Goal: Find specific page/section: Find specific page/section

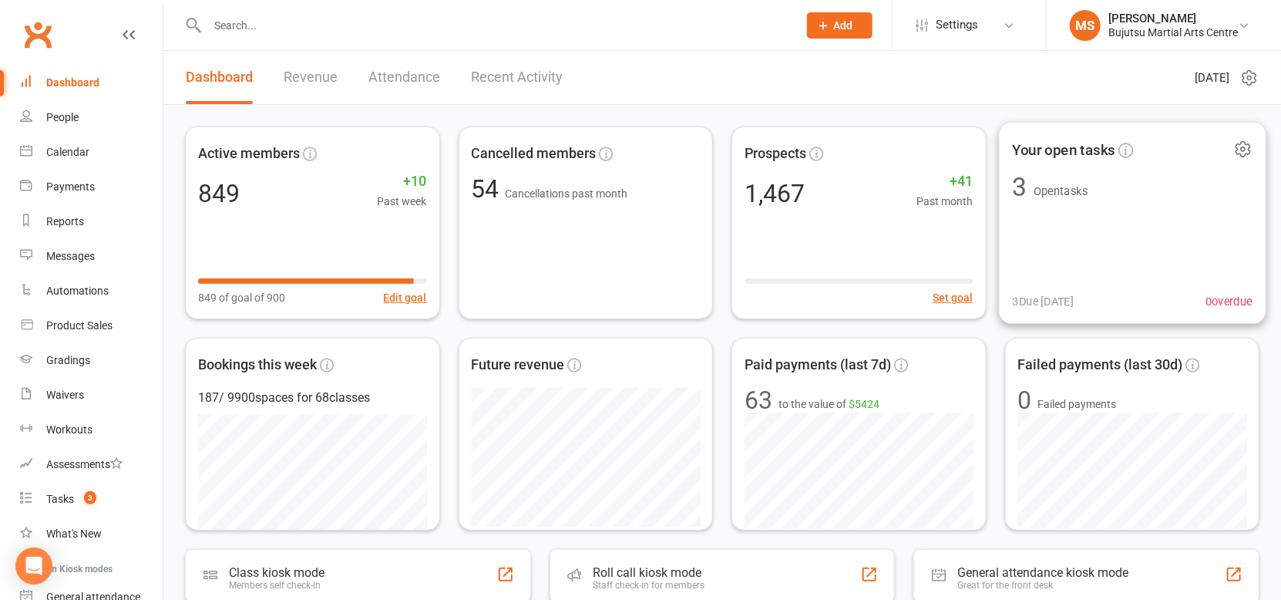
click at [1037, 254] on div "Your open tasks 3 Open tasks 3 Due [DATE] 0 overdue" at bounding box center [1131, 223] width 267 height 203
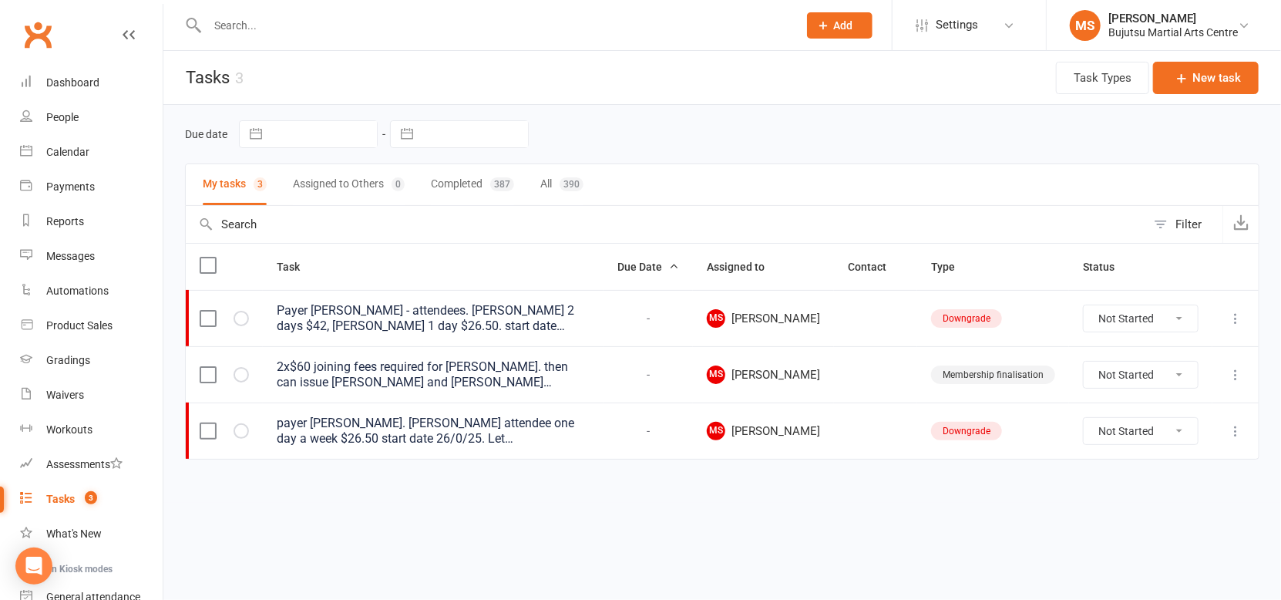
click at [383, 29] on input "text" at bounding box center [495, 26] width 584 height 22
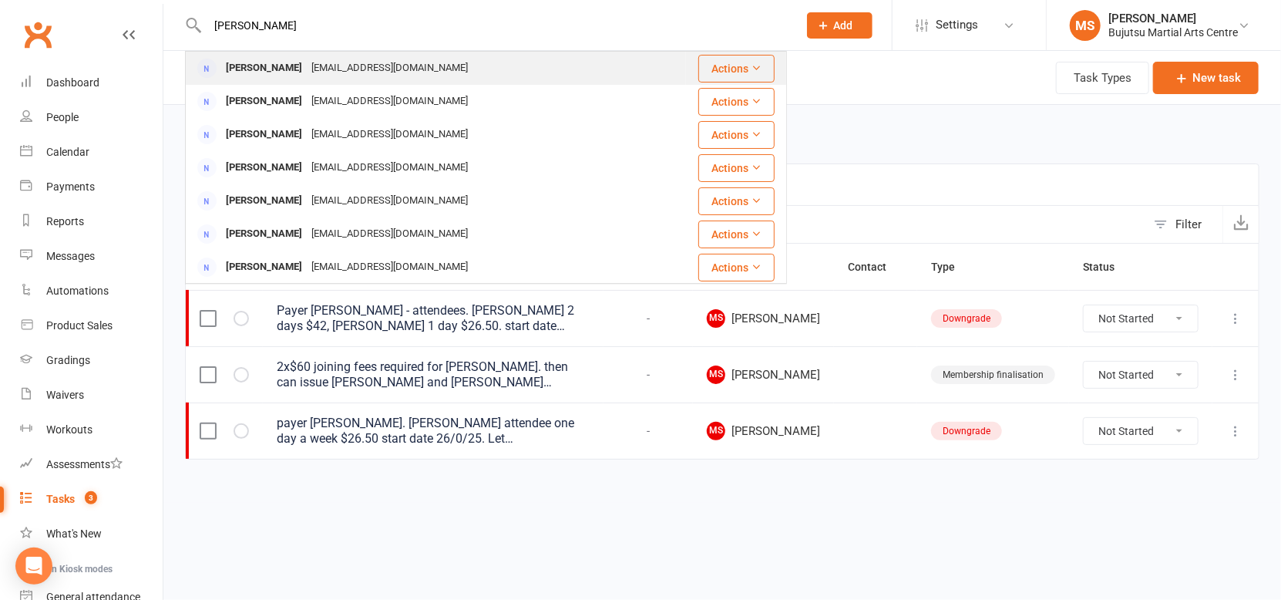
type input "[PERSON_NAME]"
click at [314, 69] on div "[EMAIL_ADDRESS][DOMAIN_NAME]" at bounding box center [390, 68] width 166 height 22
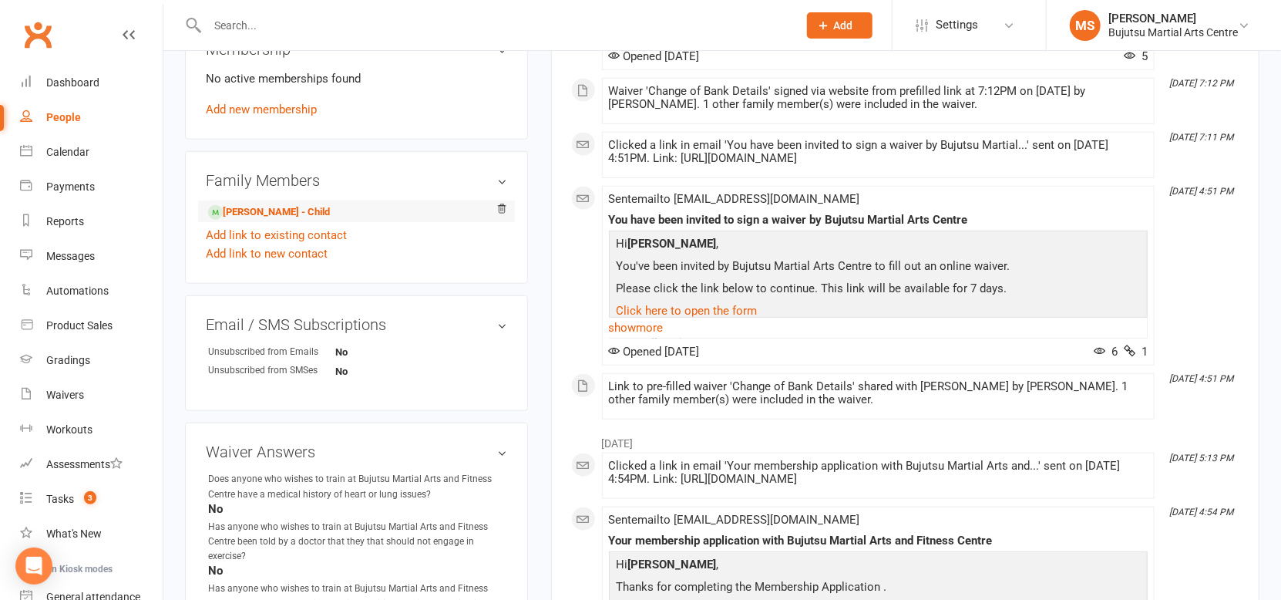
scroll to position [671, 0]
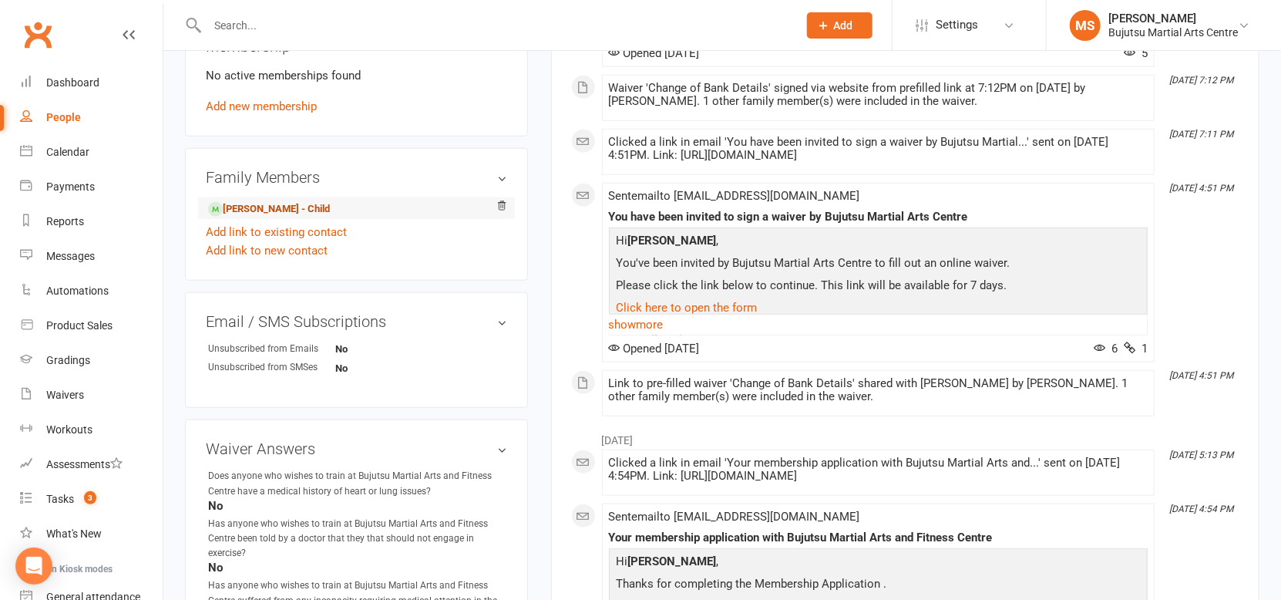
click at [267, 201] on link "[PERSON_NAME] - Child" at bounding box center [269, 209] width 122 height 16
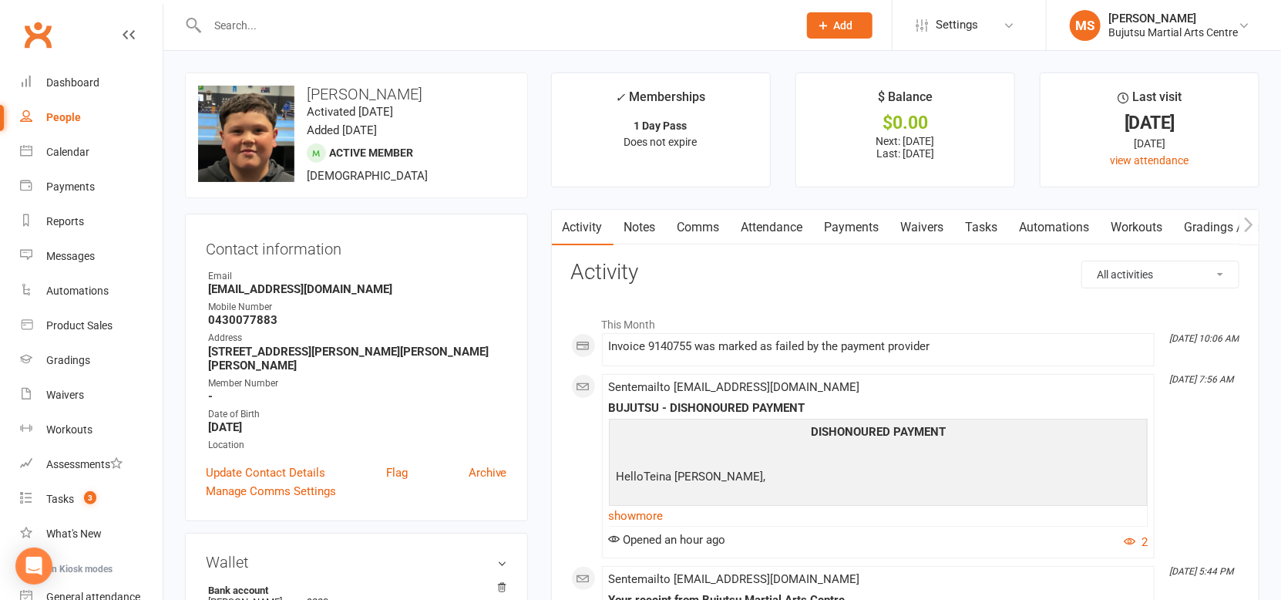
click at [315, 32] on input "text" at bounding box center [495, 26] width 584 height 22
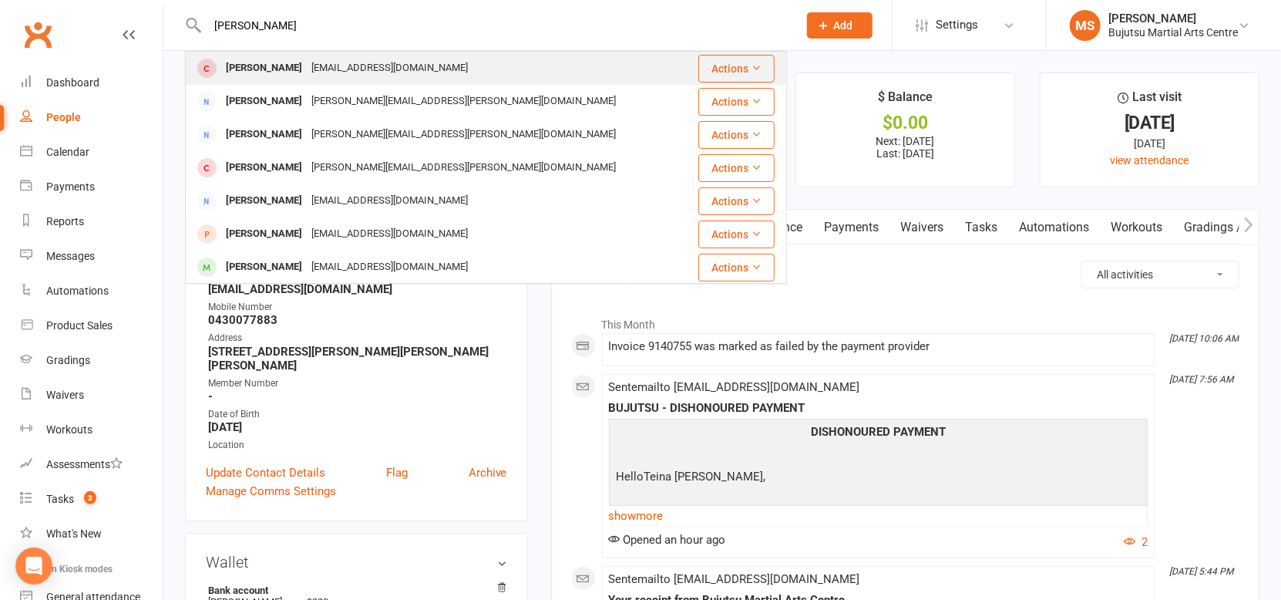
type input "[PERSON_NAME]"
click at [307, 66] on div "[EMAIL_ADDRESS][DOMAIN_NAME]" at bounding box center [390, 68] width 166 height 22
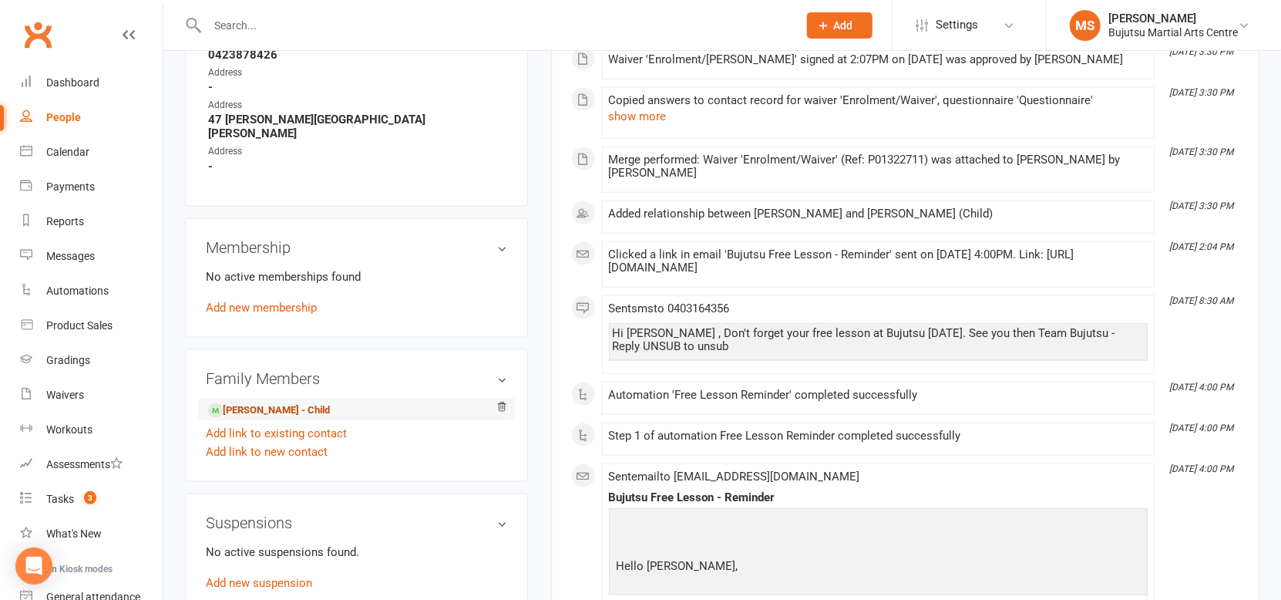
scroll to position [983, 0]
click at [294, 401] on link "[PERSON_NAME] - Child" at bounding box center [269, 409] width 122 height 16
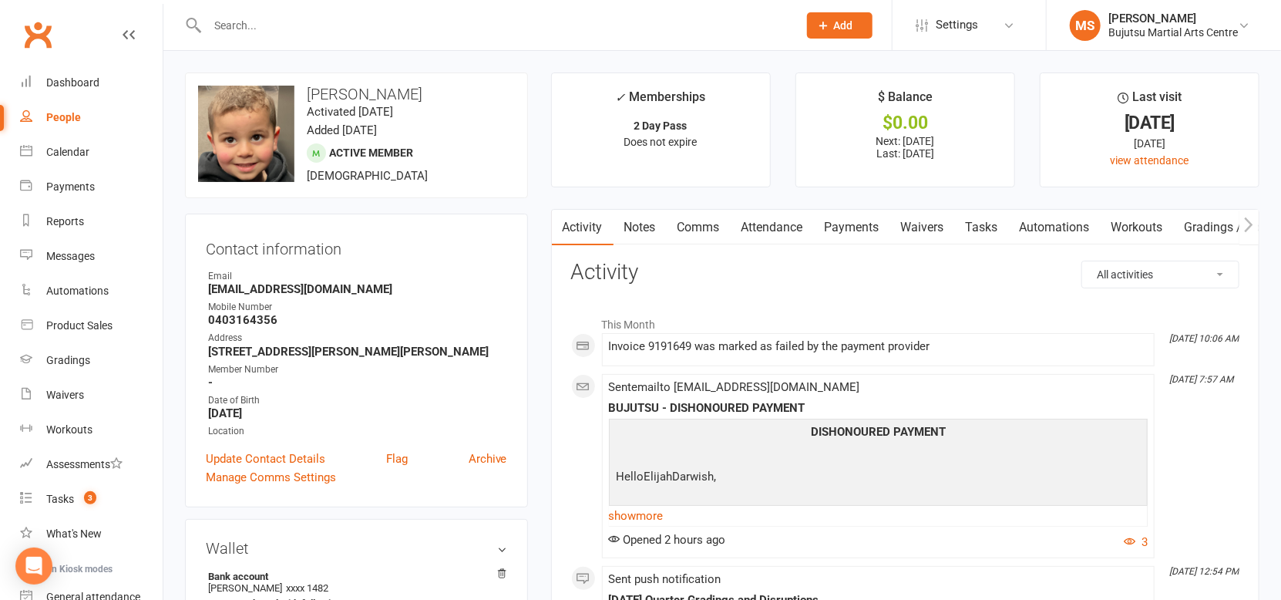
click at [265, 26] on input "text" at bounding box center [495, 26] width 584 height 22
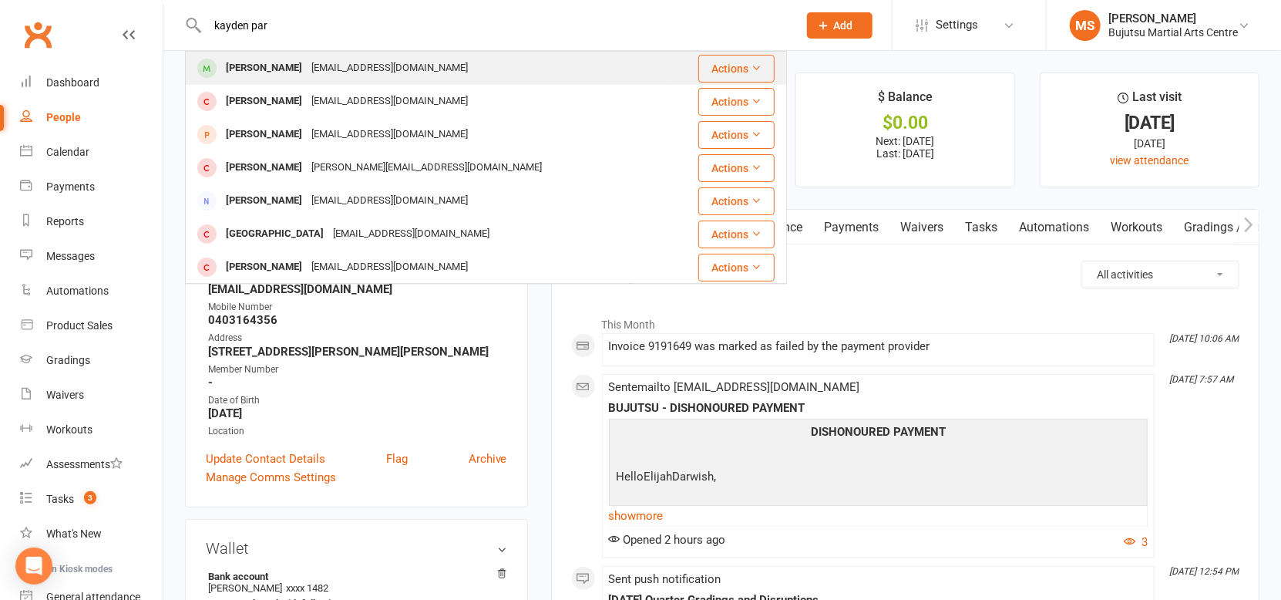
type input "kayden par"
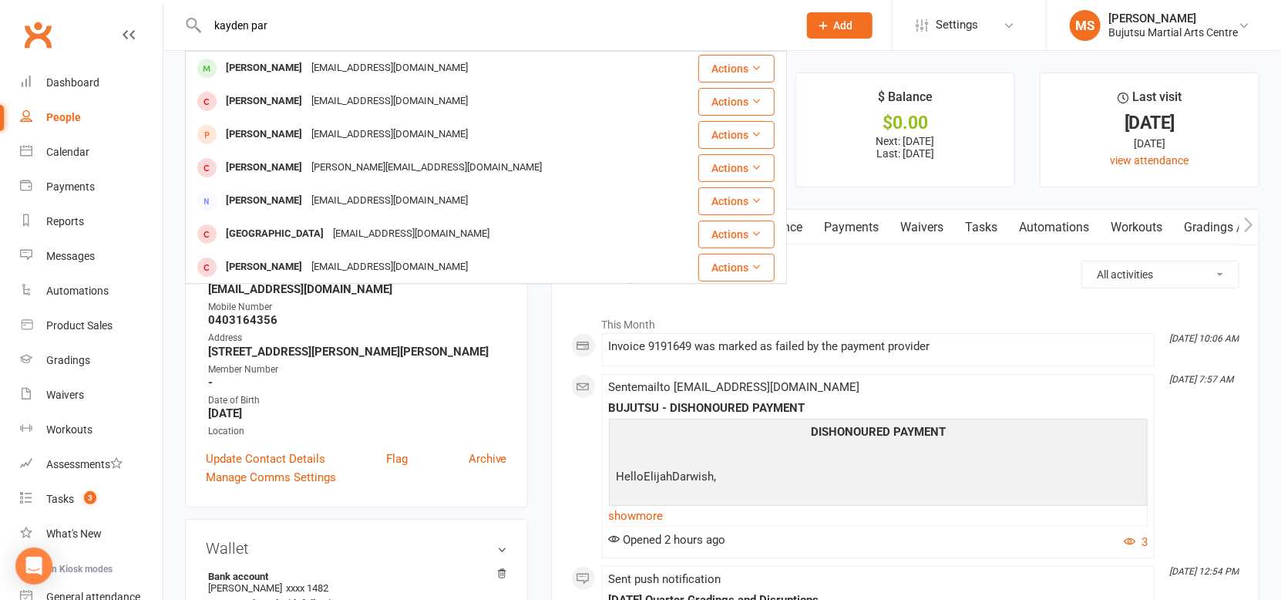
click at [255, 70] on div "[PERSON_NAME]" at bounding box center [264, 68] width 86 height 22
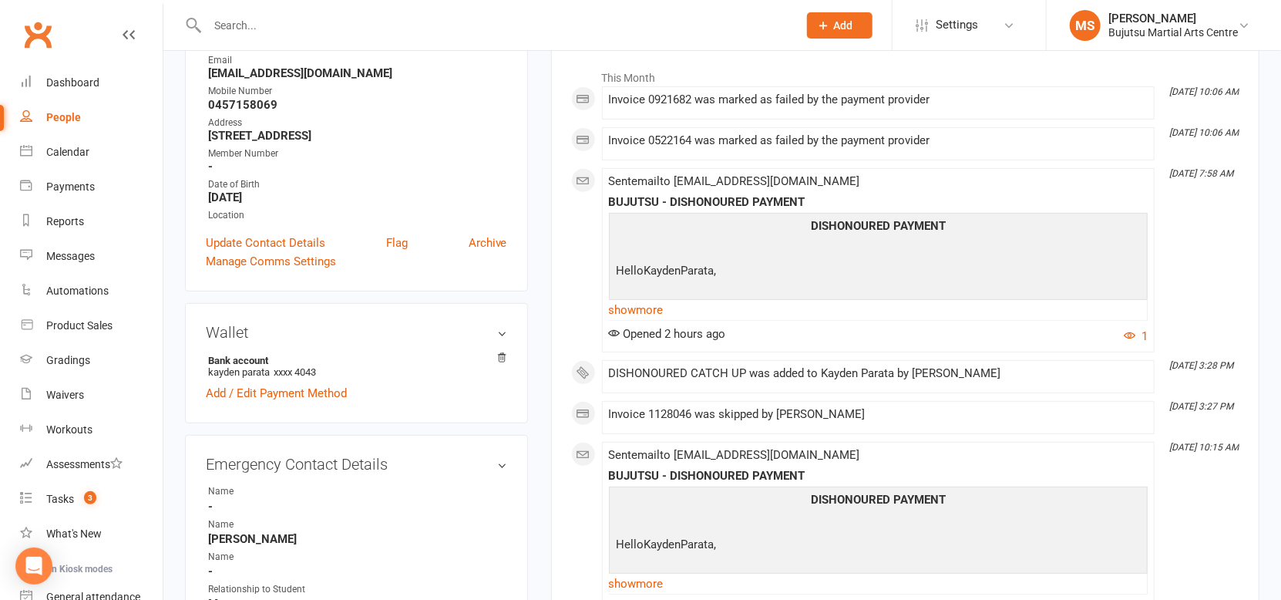
scroll to position [248, 0]
click at [334, 32] on input "text" at bounding box center [495, 26] width 584 height 22
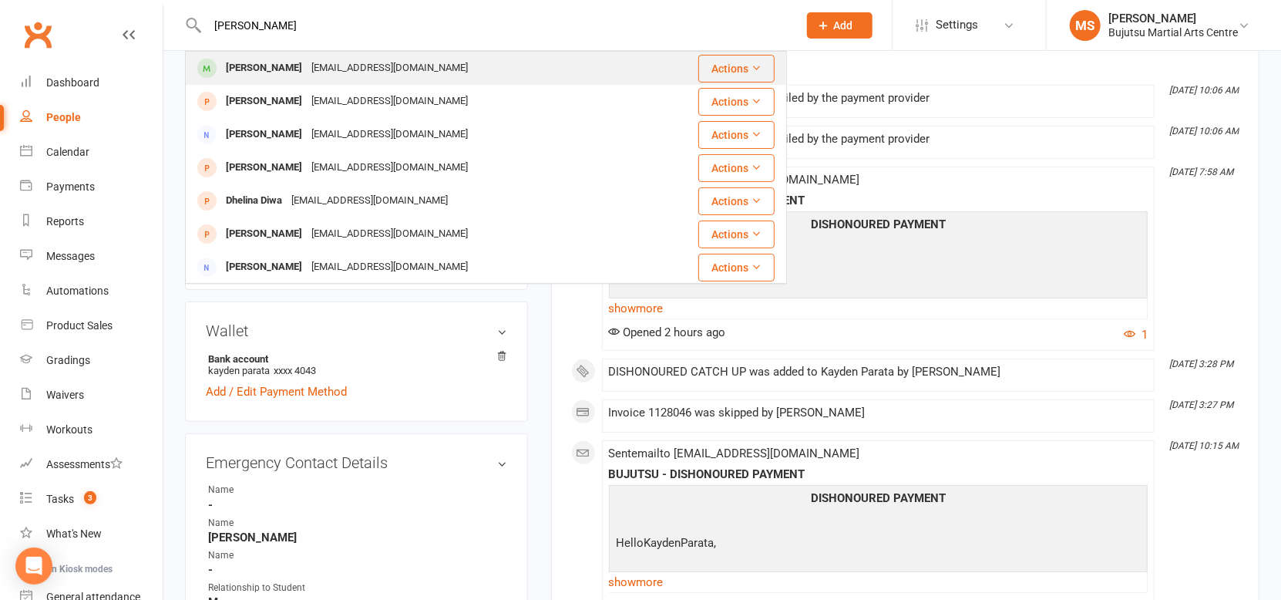
type input "[PERSON_NAME]"
click at [285, 64] on div "[PERSON_NAME]" at bounding box center [264, 68] width 86 height 22
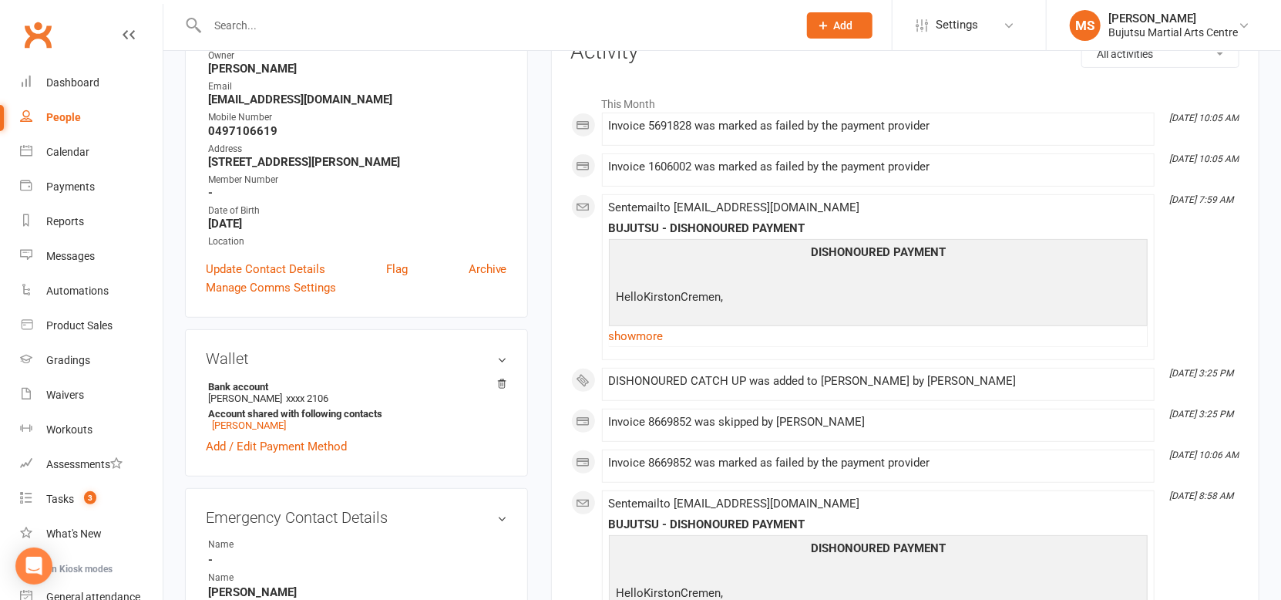
scroll to position [221, 0]
click at [628, 336] on link "show more" at bounding box center [878, 335] width 539 height 22
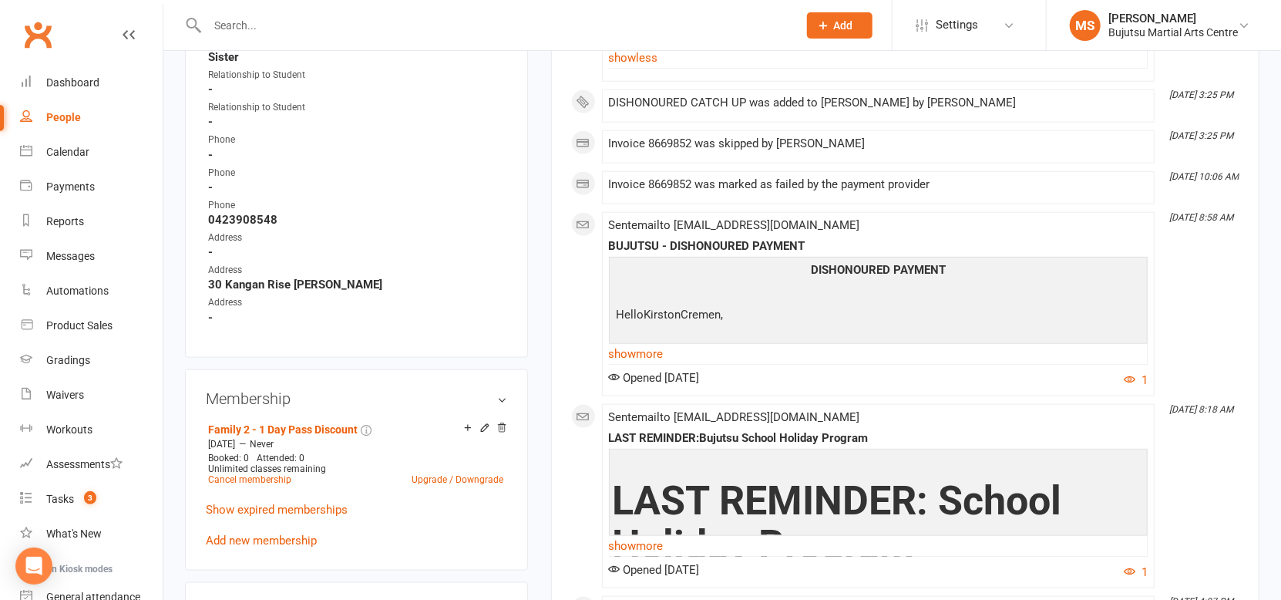
scroll to position [821, 0]
click at [412, 39] on div at bounding box center [486, 25] width 602 height 50
click at [409, 32] on input "text" at bounding box center [495, 26] width 584 height 22
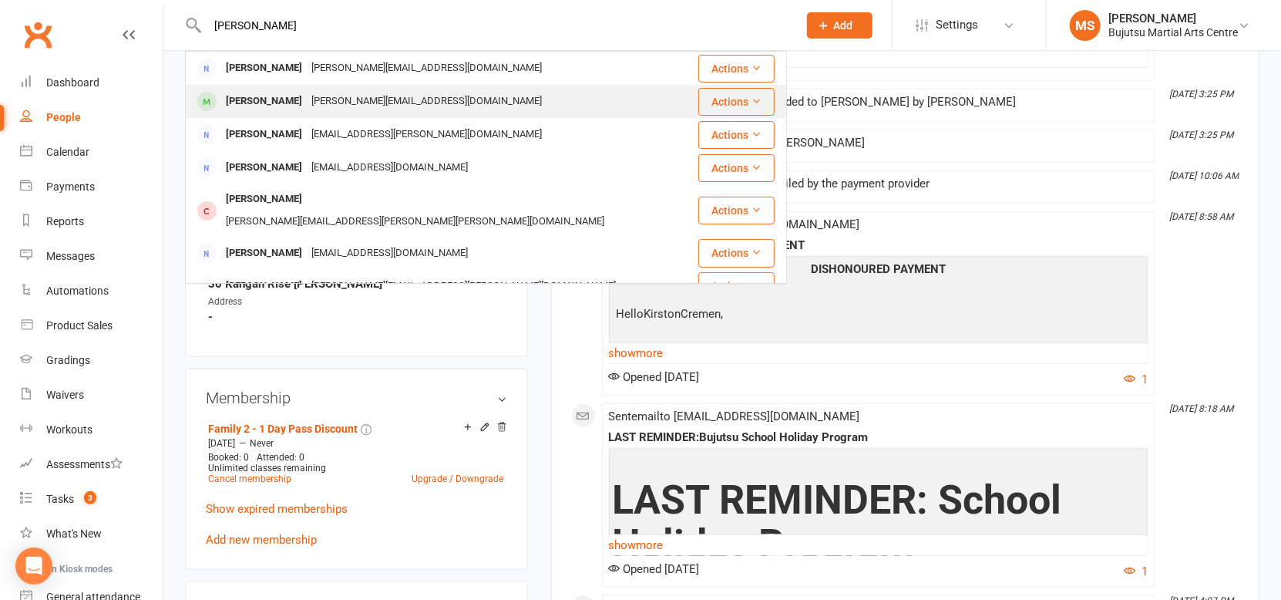
type input "[PERSON_NAME]"
click at [334, 105] on div "[PERSON_NAME][EMAIL_ADDRESS][DOMAIN_NAME]" at bounding box center [427, 101] width 240 height 22
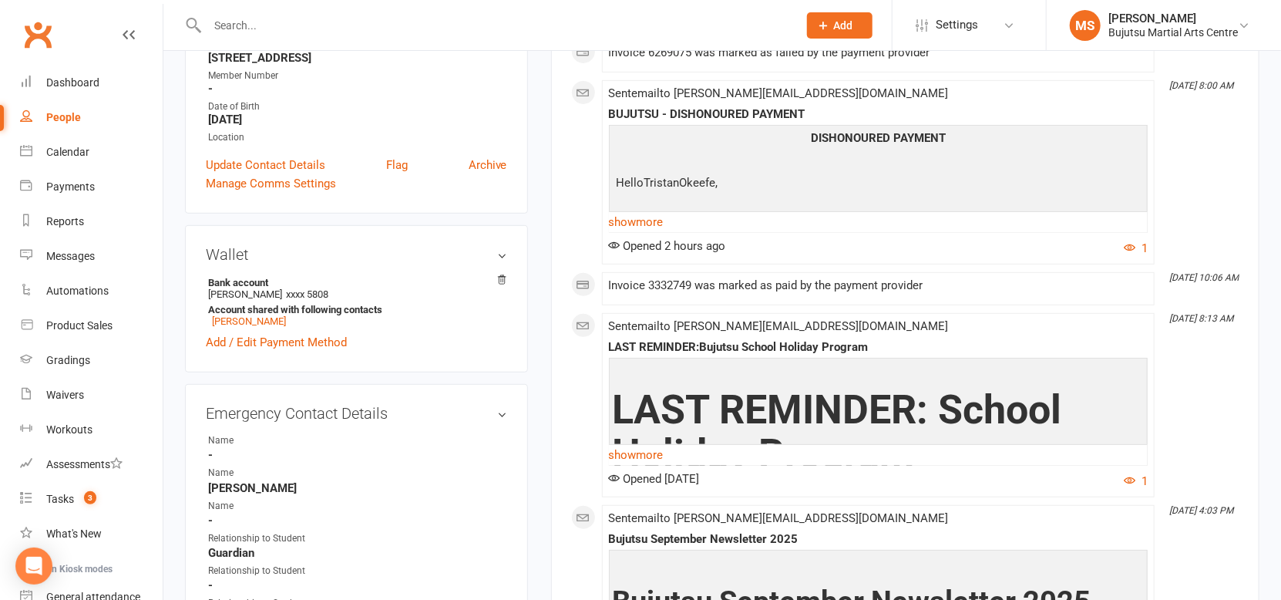
scroll to position [297, 0]
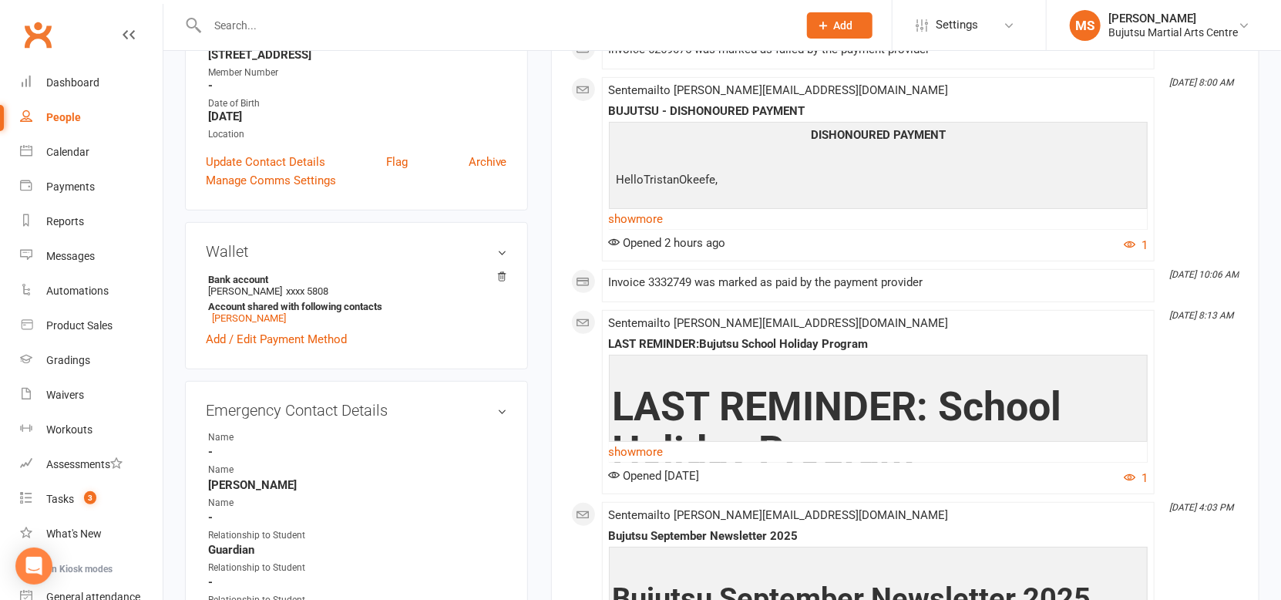
click at [522, 22] on input "text" at bounding box center [495, 26] width 584 height 22
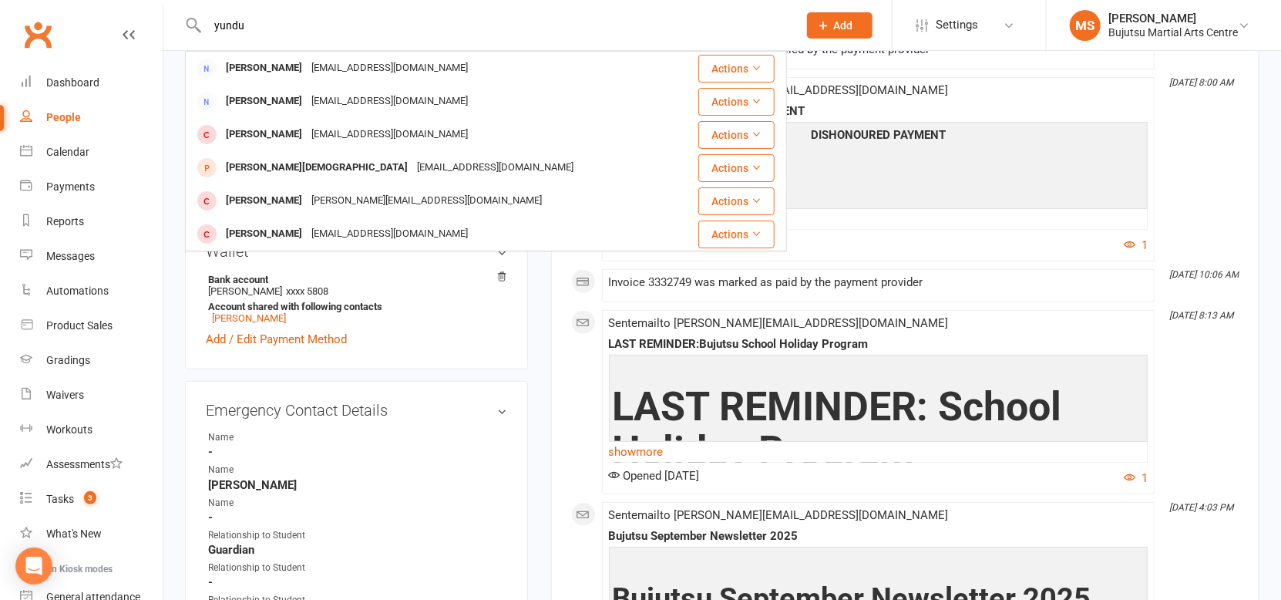
scroll to position [297, 0]
type input "yundi"
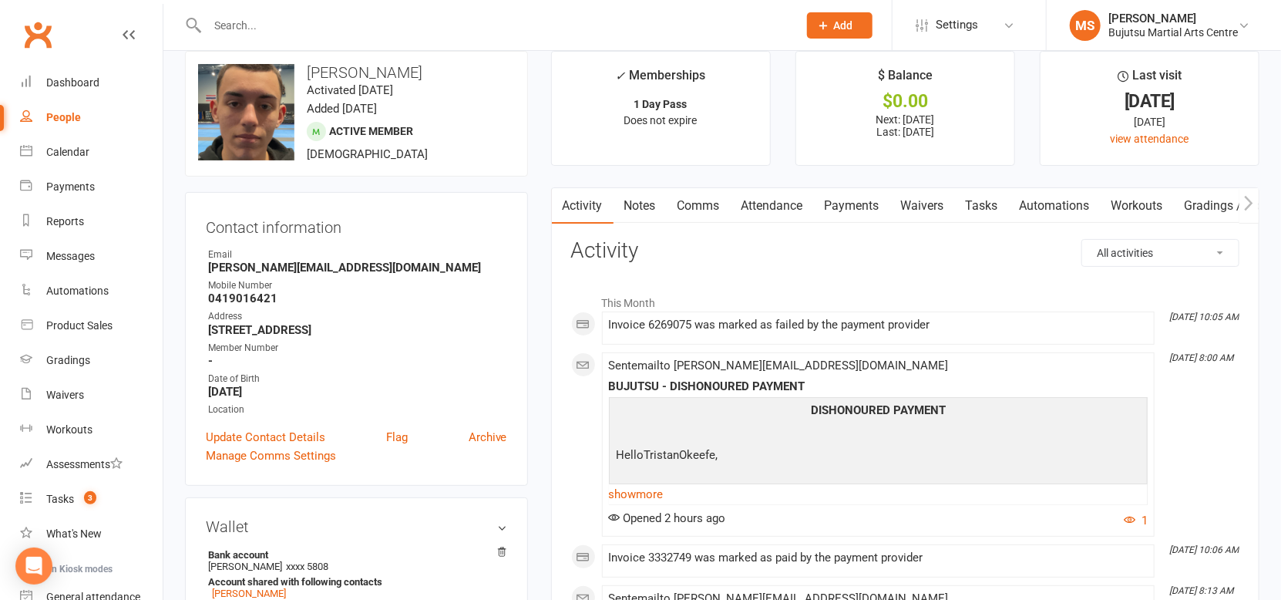
scroll to position [0, 0]
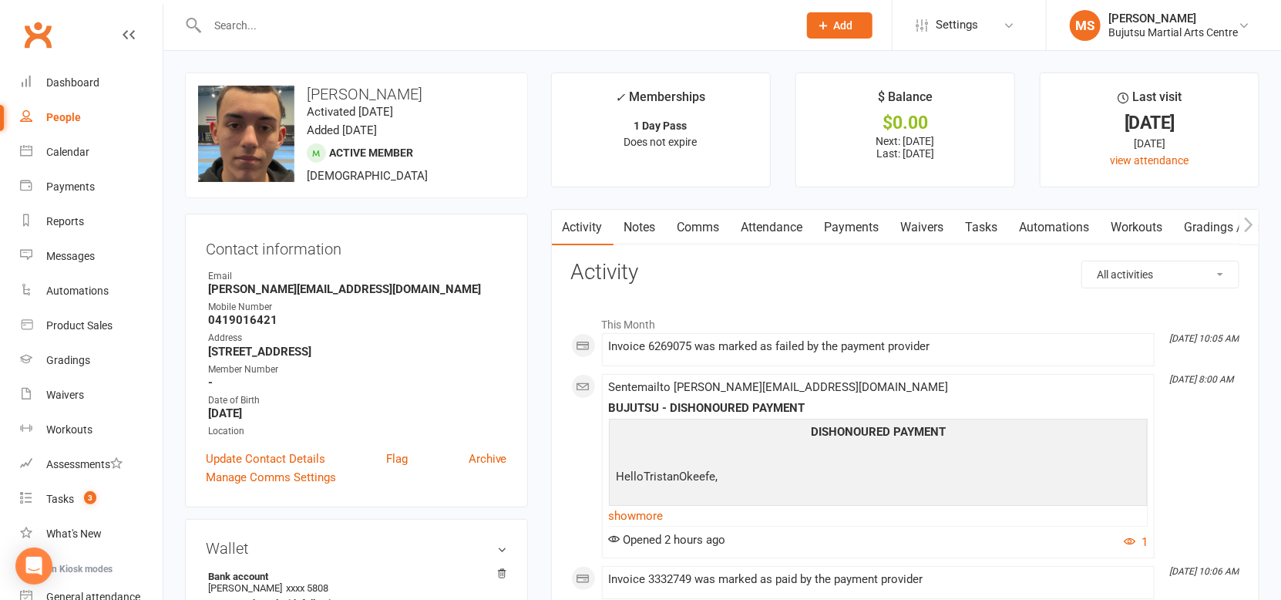
click at [353, 30] on input "text" at bounding box center [495, 26] width 584 height 22
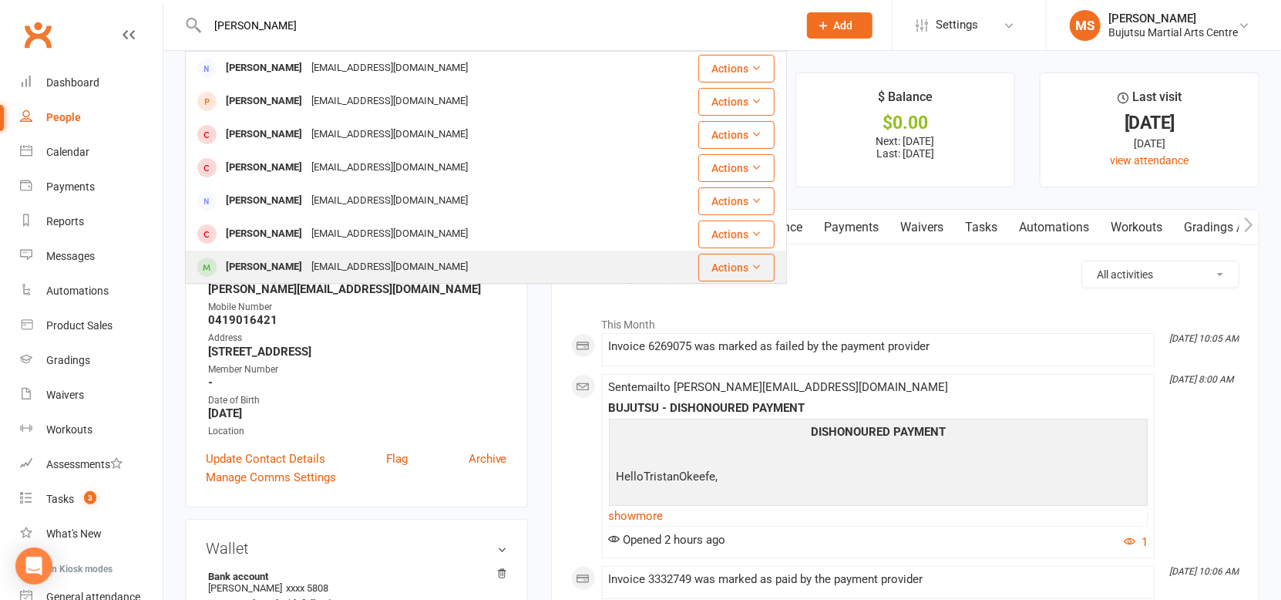
type input "[PERSON_NAME]"
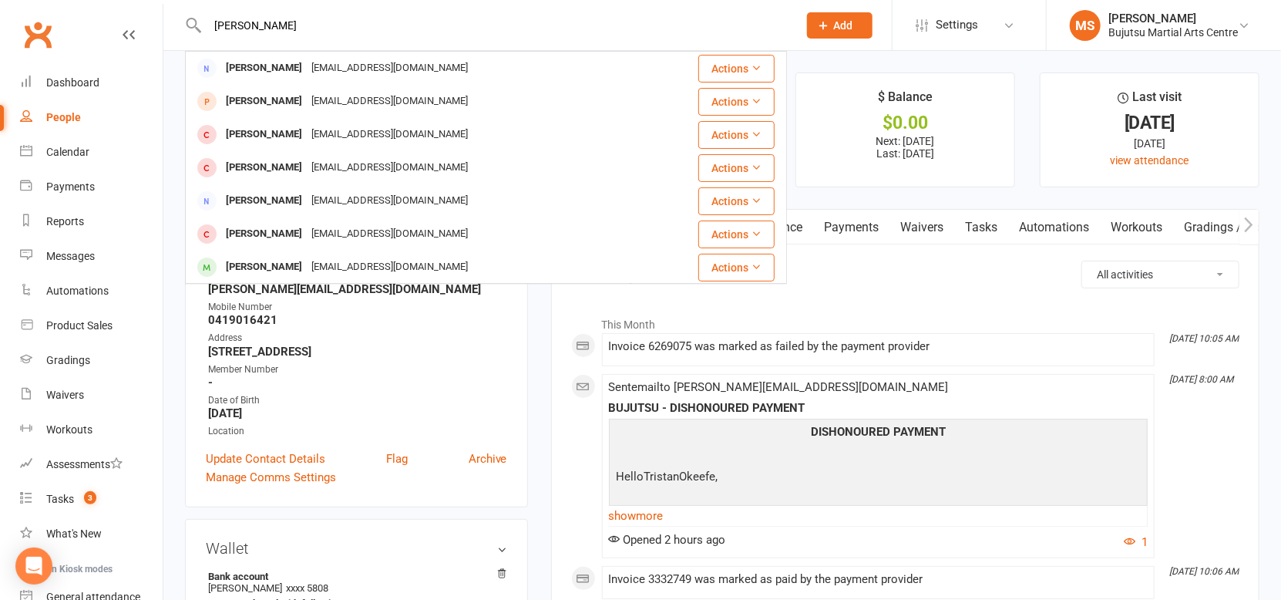
click at [307, 267] on div "[EMAIL_ADDRESS][DOMAIN_NAME]" at bounding box center [390, 267] width 166 height 22
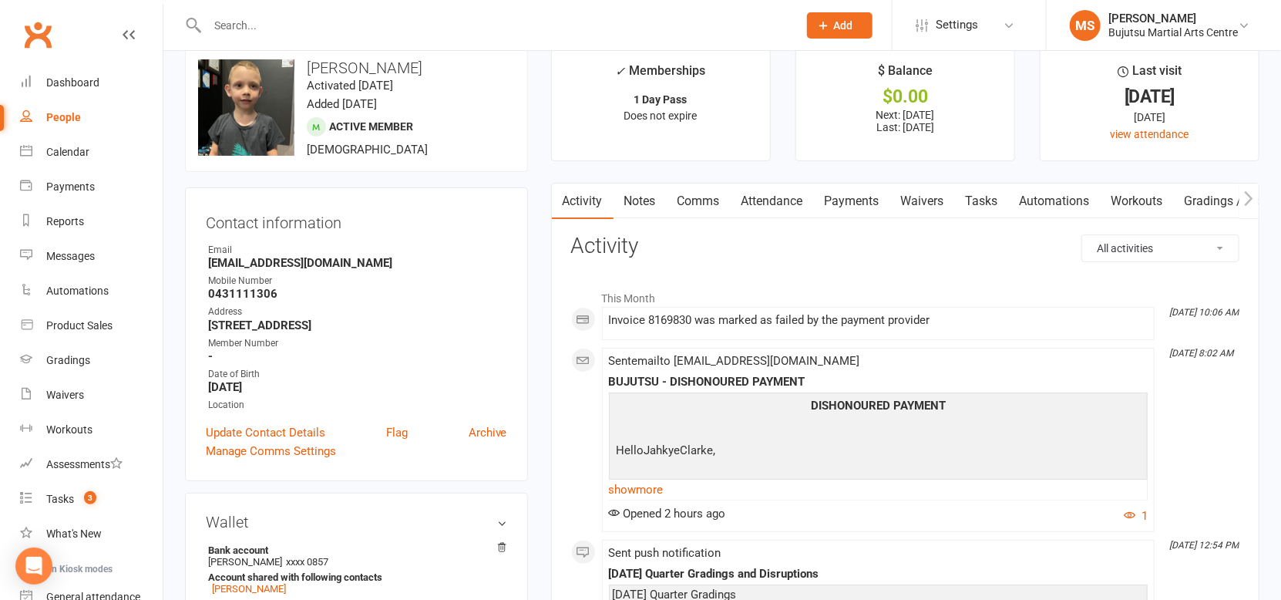
scroll to position [32, 0]
